Goal: Transaction & Acquisition: Purchase product/service

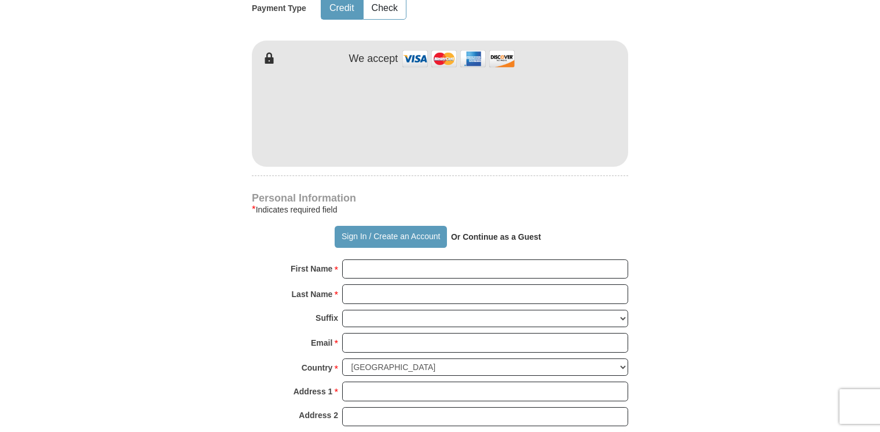
scroll to position [649, 0]
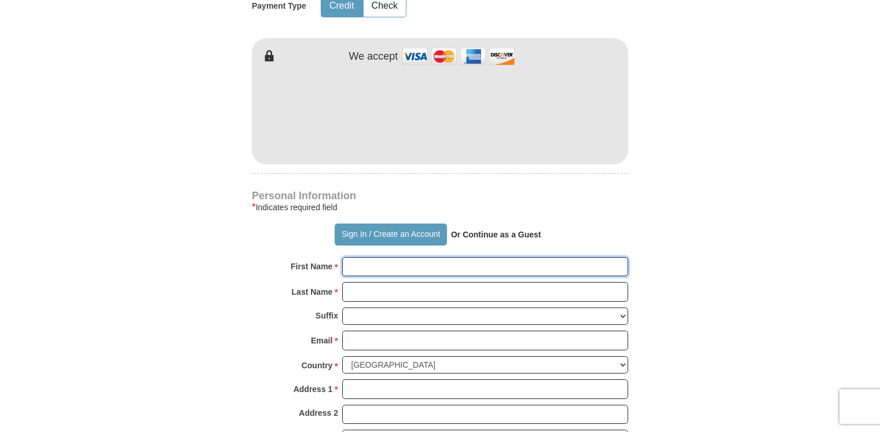
click at [354, 257] on input "First Name *" at bounding box center [485, 267] width 286 height 20
type input "[PERSON_NAME]"
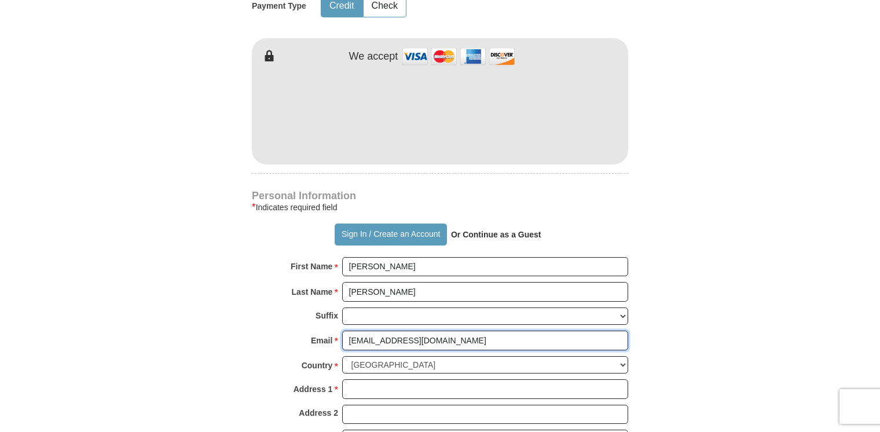
type input "[EMAIL_ADDRESS][DOMAIN_NAME]"
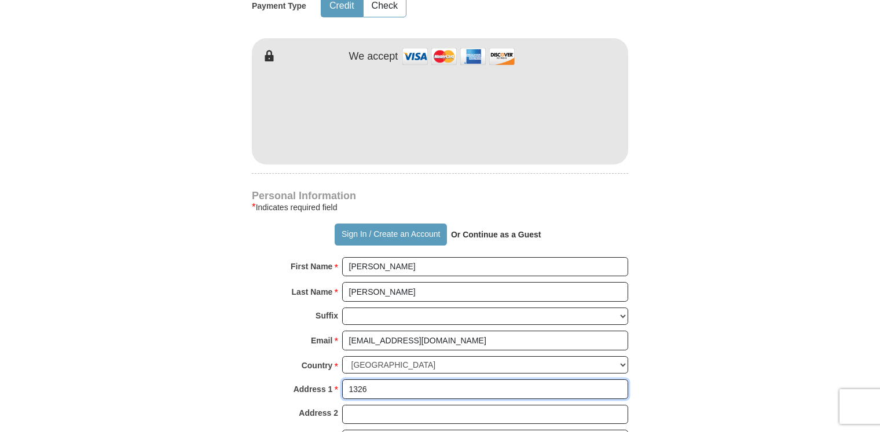
type input "[STREET_ADDRESS]"
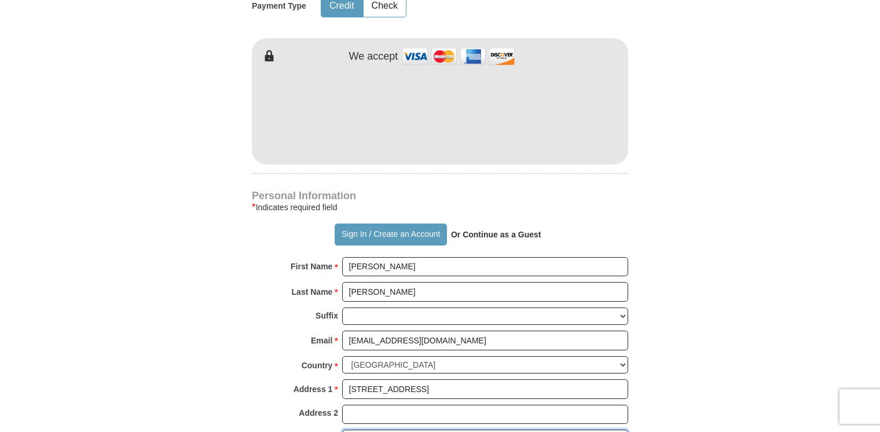
type input "[GEOGRAPHIC_DATA]"
type input "37160"
type input "9316849814"
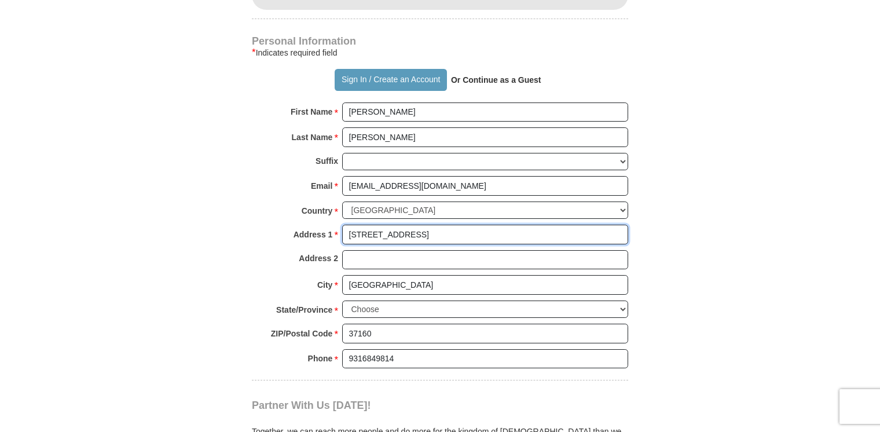
scroll to position [796, 0]
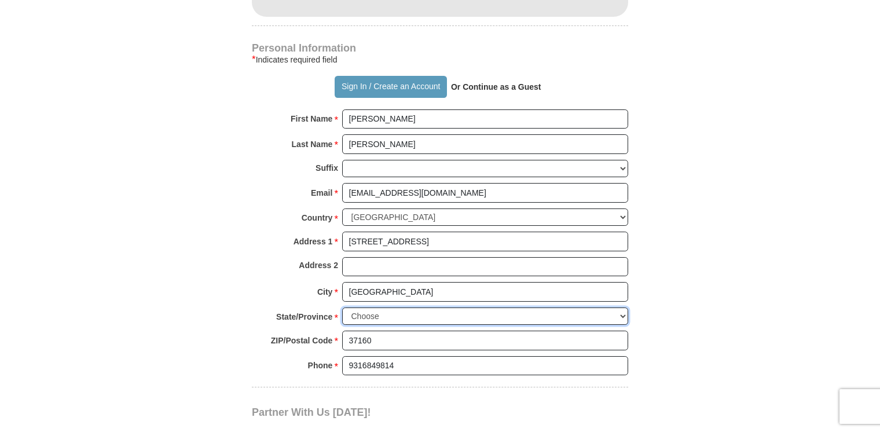
click at [362, 307] on select "Choose [US_STATE] [US_STATE] [US_STATE] [US_STATE] [US_STATE] Armed Forces Amer…" at bounding box center [485, 316] width 286 height 18
click at [354, 307] on select "Choose [US_STATE] [US_STATE] [US_STATE] [US_STATE] [US_STATE] Armed Forces Amer…" at bounding box center [485, 316] width 286 height 18
select select "TN"
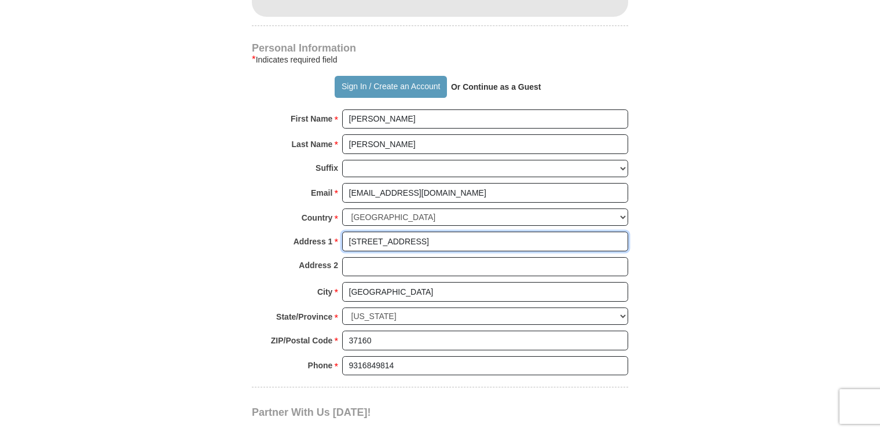
drag, startPoint x: 467, startPoint y: 214, endPoint x: 270, endPoint y: 225, distance: 197.1
click at [270, 232] on div "Address 1 * [STREET_ADDRESS] Please enter Address 1" at bounding box center [440, 244] width 376 height 25
type input "[STREET_ADDRESS]"
type input "[GEOGRAPHIC_DATA], [GEOGRAPHIC_DATA] 37160"
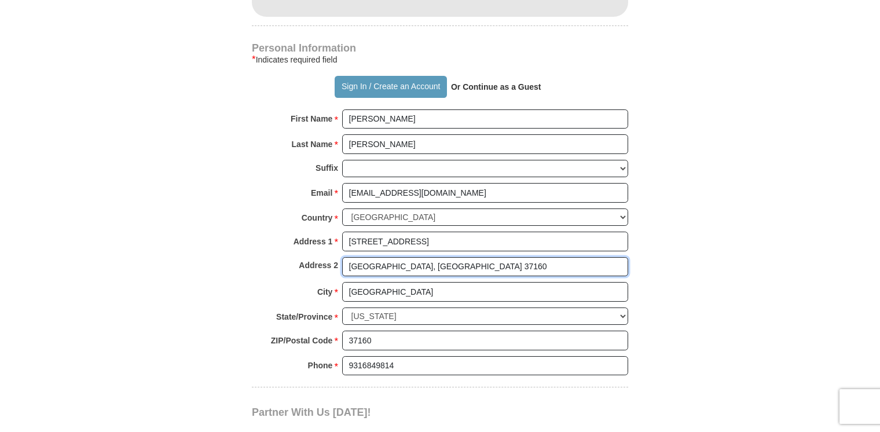
drag, startPoint x: 437, startPoint y: 237, endPoint x: 273, endPoint y: 228, distance: 164.6
click at [273, 228] on div "Personal Information * Indicates required field Sign In / Create an Account Or …" at bounding box center [440, 214] width 376 height 343
drag, startPoint x: 409, startPoint y: 262, endPoint x: 294, endPoint y: 264, distance: 114.6
click at [294, 282] on div "City * [GEOGRAPHIC_DATA] Please enter City" at bounding box center [440, 294] width 376 height 25
type input "[GEOGRAPHIC_DATA]"
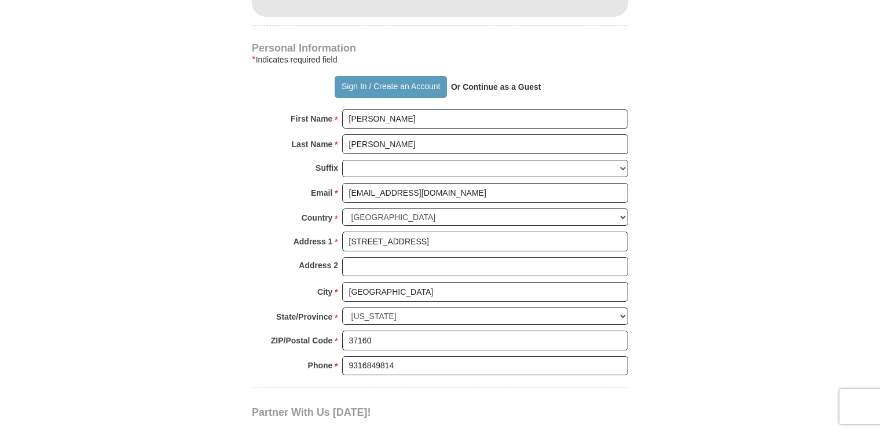
drag, startPoint x: 442, startPoint y: 336, endPoint x: 322, endPoint y: 342, distance: 119.9
click at [322, 356] on div "Phone * * 9316849814 Please enter Phone Number Please enter Phone" at bounding box center [440, 368] width 376 height 25
type input "9312050349"
click at [806, 265] on body "Sign In Already have an account? Sign in for faster giving. Don't have an accou…" at bounding box center [440, 328] width 880 height 2249
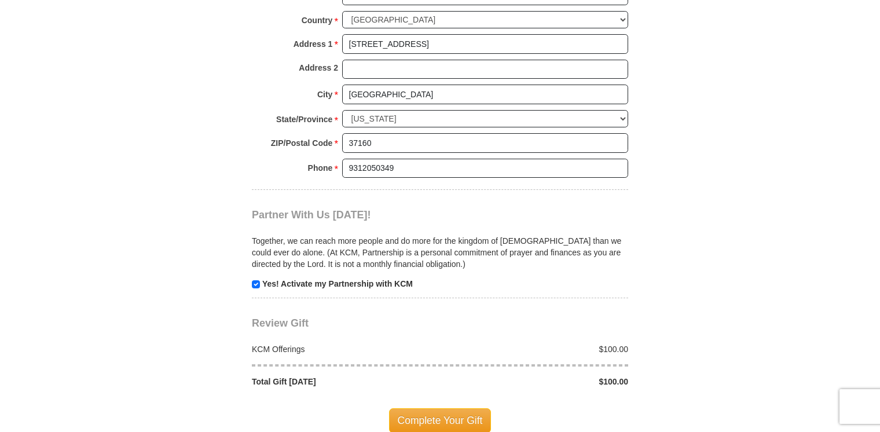
scroll to position [1011, 0]
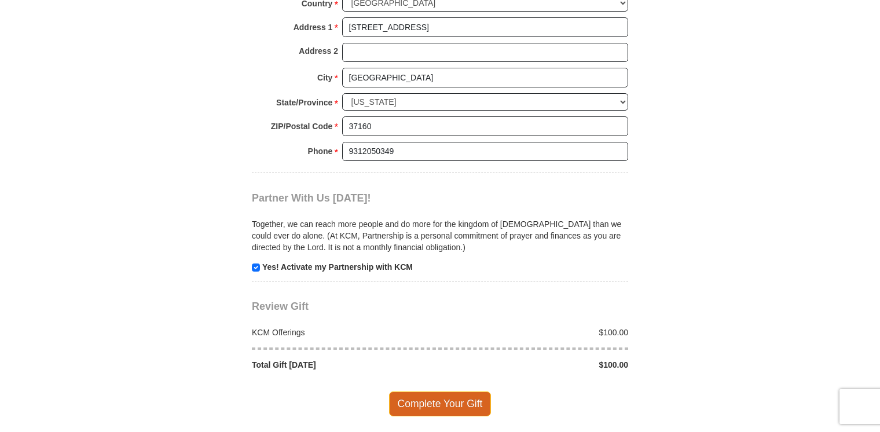
click at [431, 391] on span "Complete Your Gift" at bounding box center [440, 403] width 102 height 24
